Goal: Navigation & Orientation: Find specific page/section

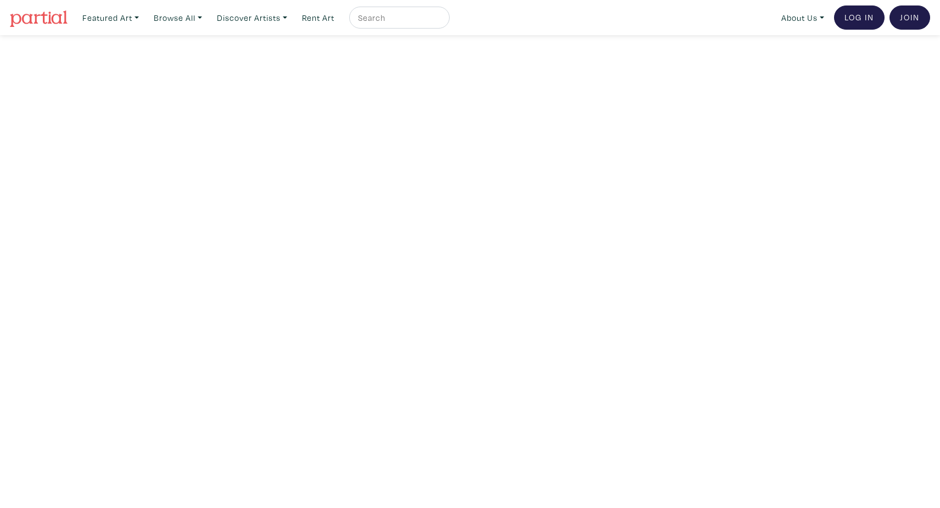
click at [405, 16] on input "text" at bounding box center [398, 18] width 82 height 14
type input "[PERSON_NAME]"
click at [441, 21] on button "submit" at bounding box center [441, 21] width 0 height 0
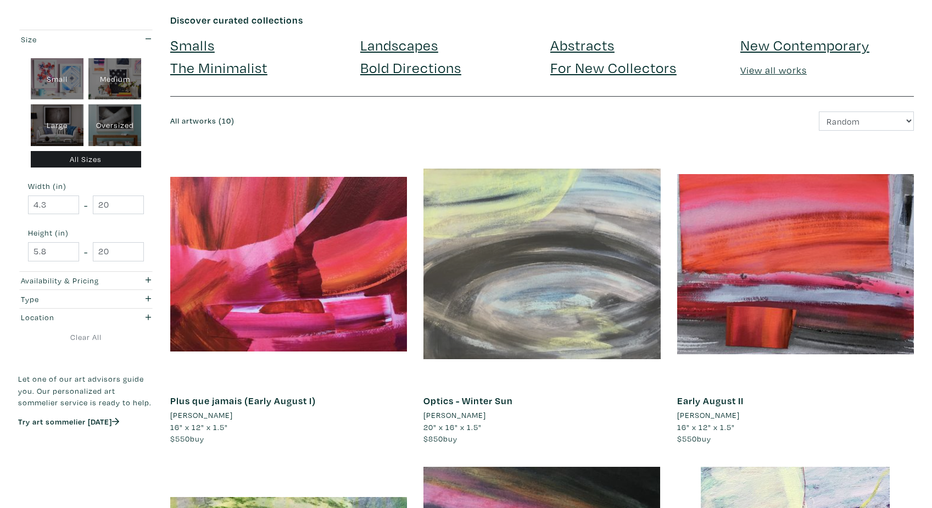
scroll to position [53, 0]
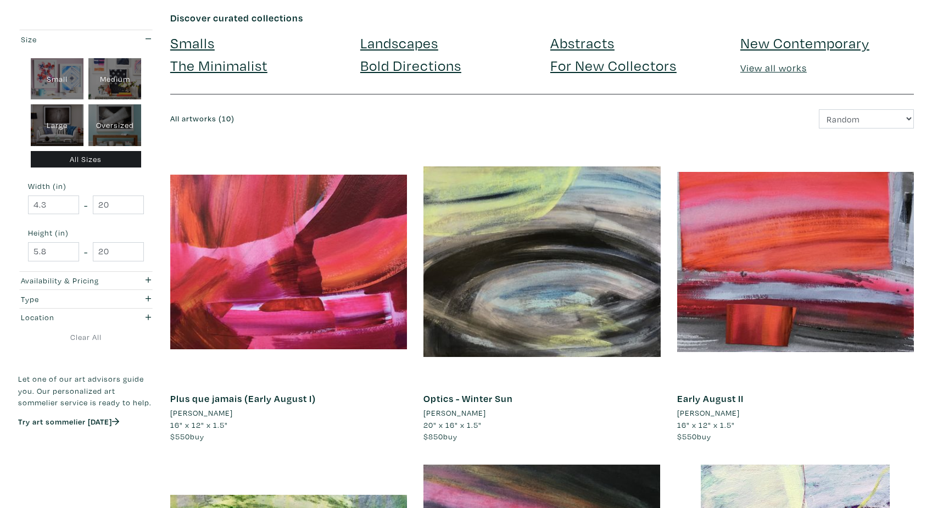
click at [205, 414] on li "Lynne Saintonge" at bounding box center [201, 413] width 63 height 12
